Goal: Communication & Community: Ask a question

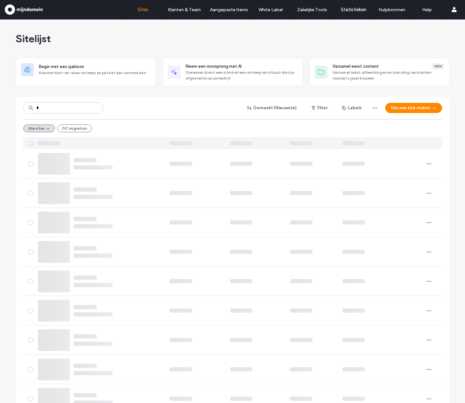
type input "*"
type input "**********"
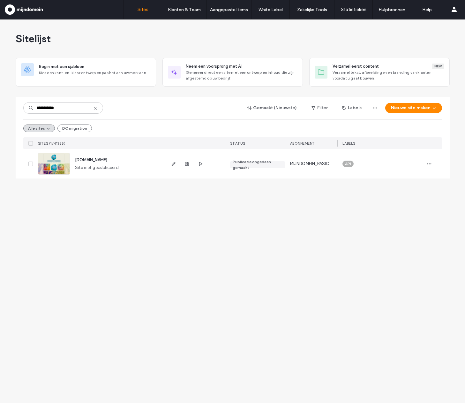
click at [95, 161] on span "rainbowflow.nl" at bounding box center [91, 159] width 32 height 5
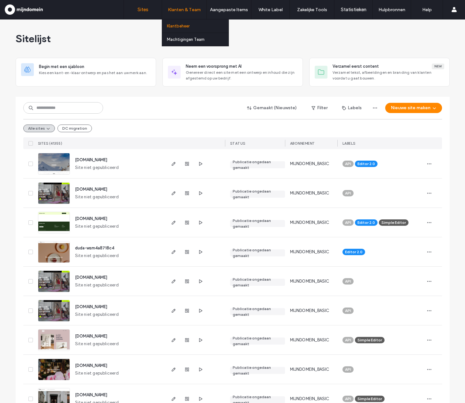
click at [180, 32] on link "Klantbeheer" at bounding box center [198, 25] width 62 height 13
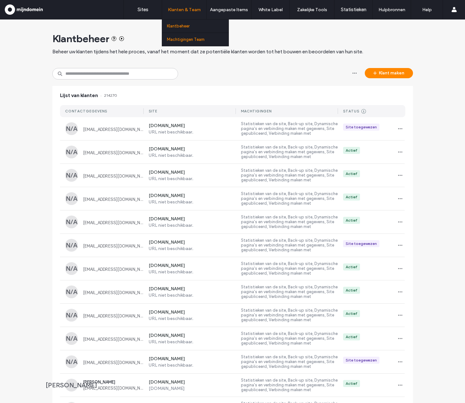
click at [184, 37] on label "Machtigingen Team" at bounding box center [186, 39] width 38 height 5
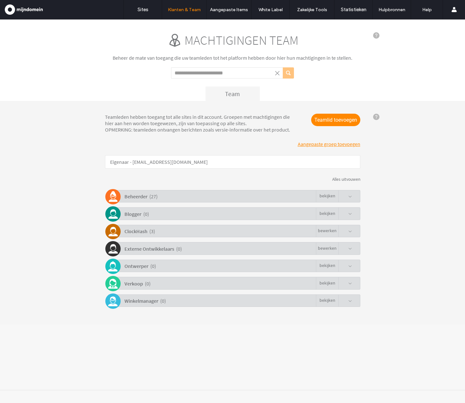
click p "Eigenaar - duda-wsm@mijndomein.nl"
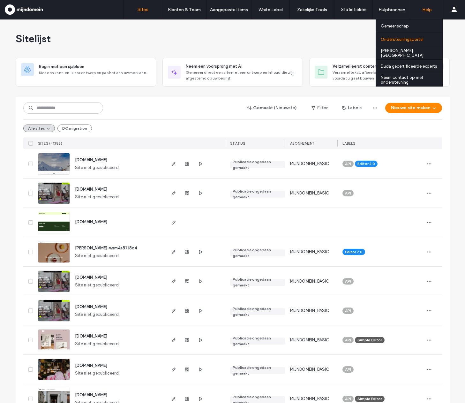
click at [418, 43] on div "Ondersteuningsportal" at bounding box center [412, 39] width 62 height 13
click at [402, 76] on label "Neem contact op met ondersteuning" at bounding box center [412, 80] width 62 height 10
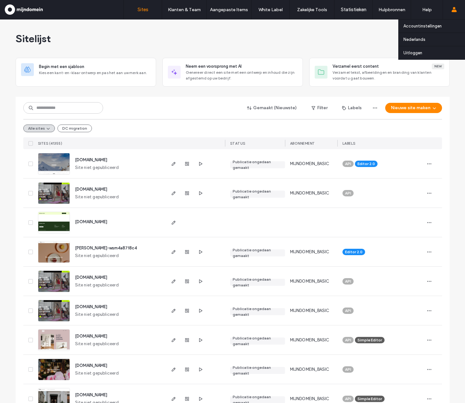
click at [456, 14] on span at bounding box center [454, 9] width 5 height 19
